Goal: Task Accomplishment & Management: Use online tool/utility

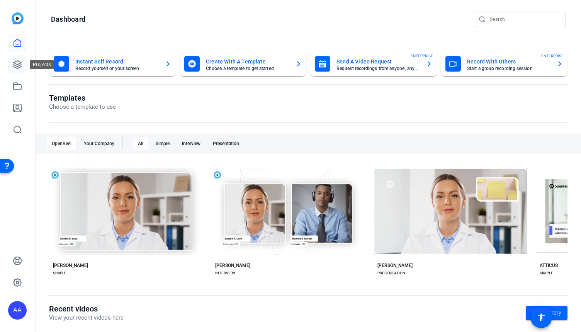
click at [16, 61] on icon at bounding box center [18, 65] width 8 height 8
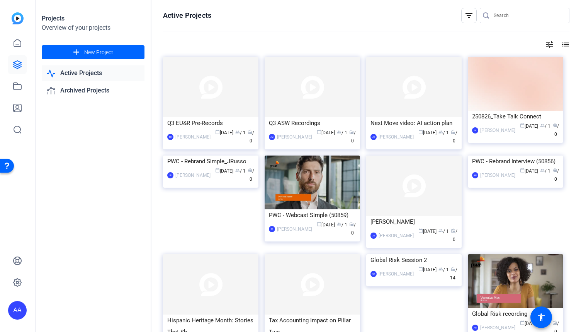
click at [465, 15] on mat-icon "filter_list" at bounding box center [469, 15] width 9 height 9
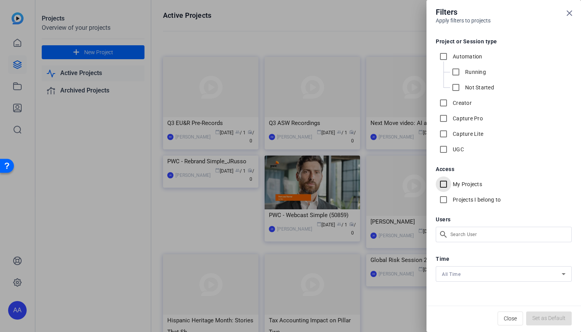
click at [448, 185] on input "My Projects" at bounding box center [443, 183] width 15 height 15
checkbox input "true"
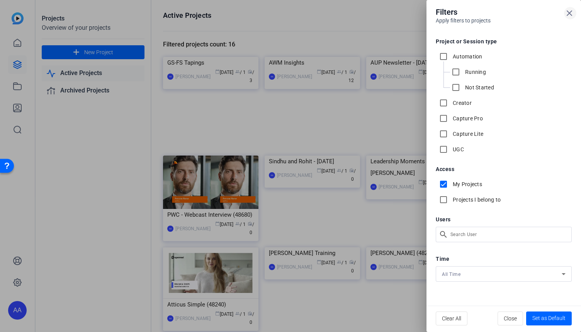
click at [570, 9] on icon at bounding box center [569, 13] width 9 height 9
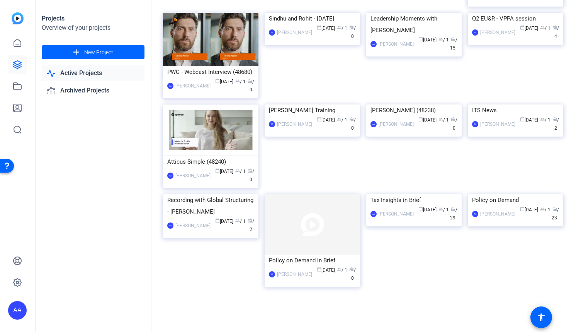
scroll to position [158, 0]
click at [494, 206] on div "Policy on Demand" at bounding box center [515, 200] width 87 height 12
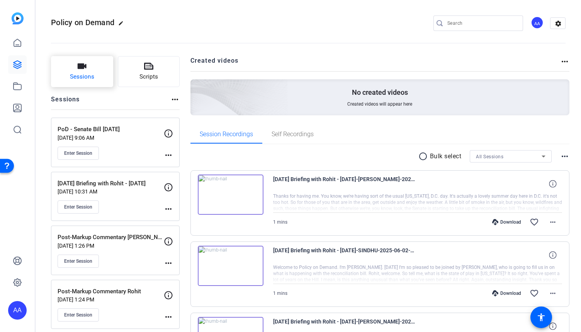
click at [83, 73] on span "Sessions" at bounding box center [82, 76] width 24 height 9
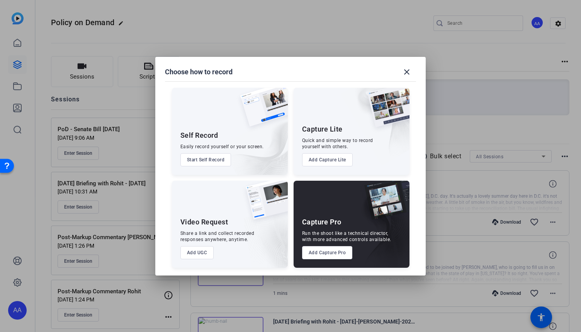
click at [327, 257] on button "Add Capture Pro" at bounding box center [327, 252] width 51 height 13
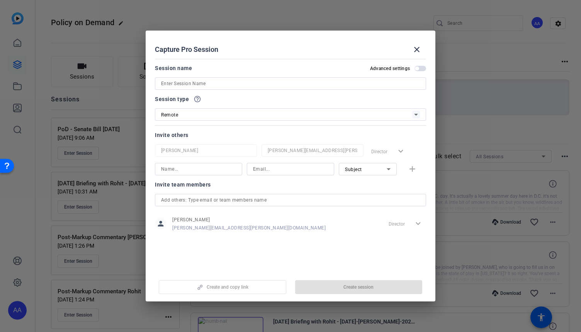
click at [256, 84] on input at bounding box center [290, 83] width 259 height 9
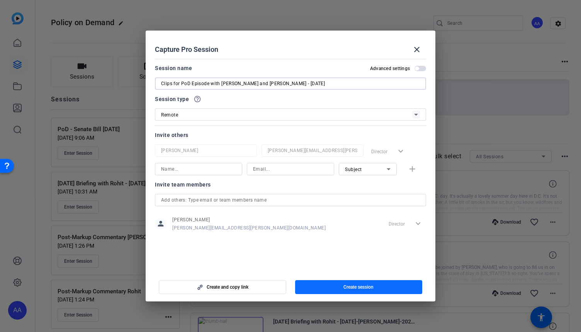
type input "Clips for PoD Episode with [PERSON_NAME] and [PERSON_NAME] - [DATE]"
click at [369, 283] on span "button" at bounding box center [359, 287] width 128 height 19
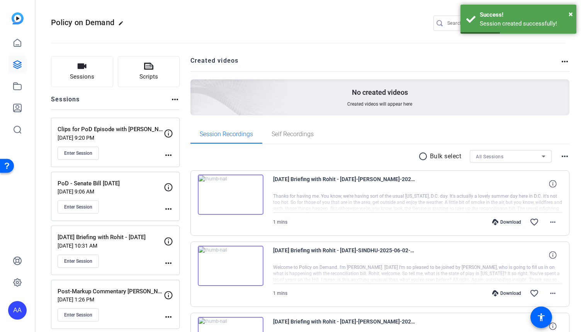
click at [165, 154] on mat-icon "more_horiz" at bounding box center [168, 154] width 9 height 9
click at [189, 166] on span "Edit Session" at bounding box center [187, 165] width 35 height 9
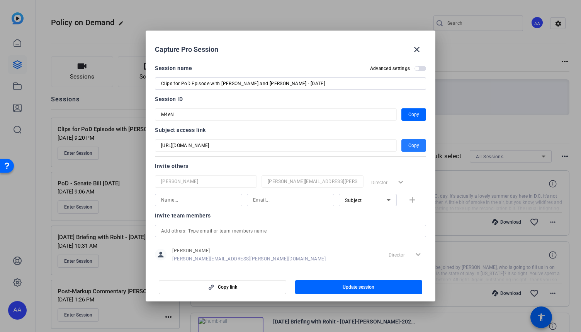
click at [414, 145] on span "Copy" at bounding box center [414, 145] width 11 height 9
click at [418, 49] on mat-icon "close" at bounding box center [416, 49] width 9 height 9
